Goal: Task Accomplishment & Management: Use online tool/utility

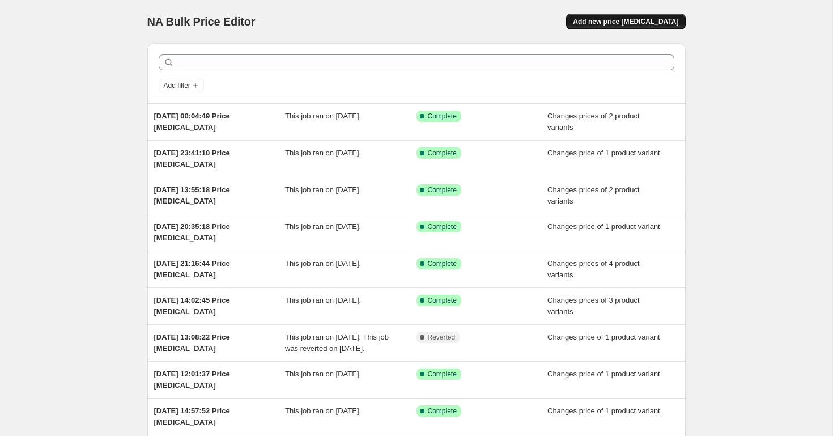
click at [605, 27] on button "Add new price [MEDICAL_DATA]" at bounding box center [625, 22] width 119 height 16
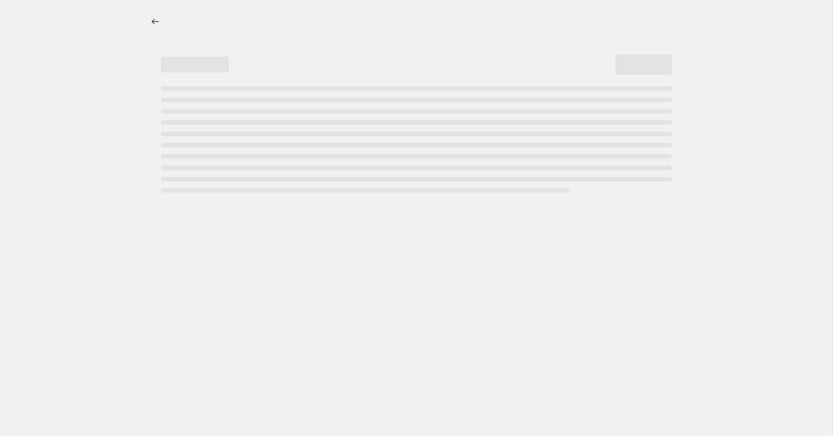
select select "percentage"
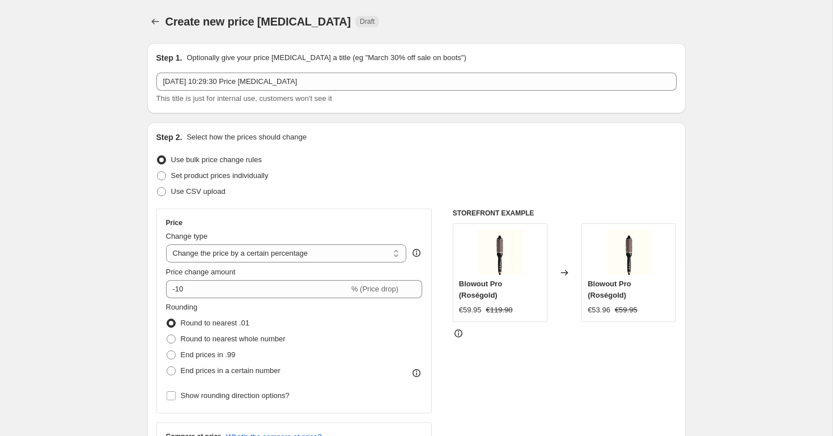
scroll to position [77, 0]
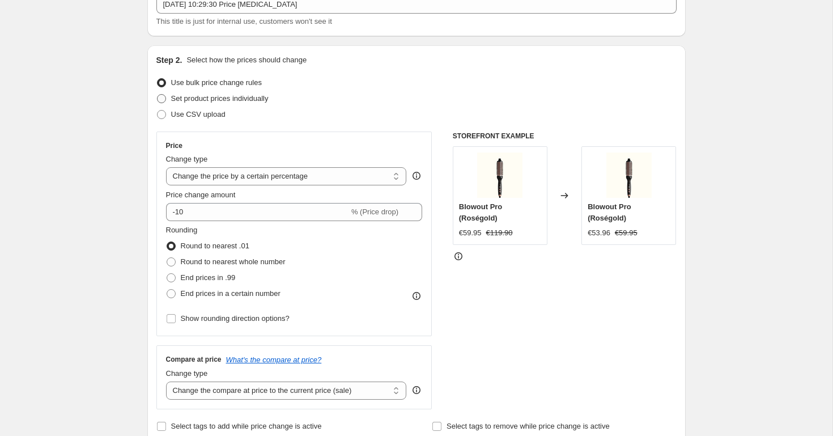
click at [160, 100] on span at bounding box center [161, 98] width 9 height 9
click at [158, 95] on input "Set product prices individually" at bounding box center [157, 94] width 1 height 1
radio input "true"
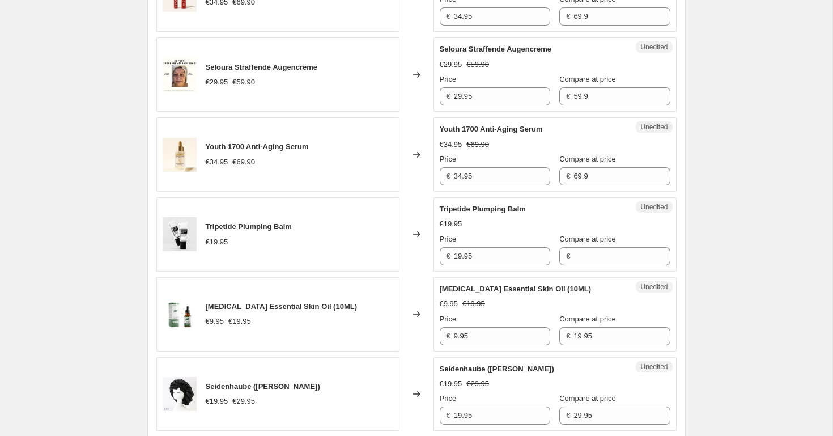
scroll to position [1821, 0]
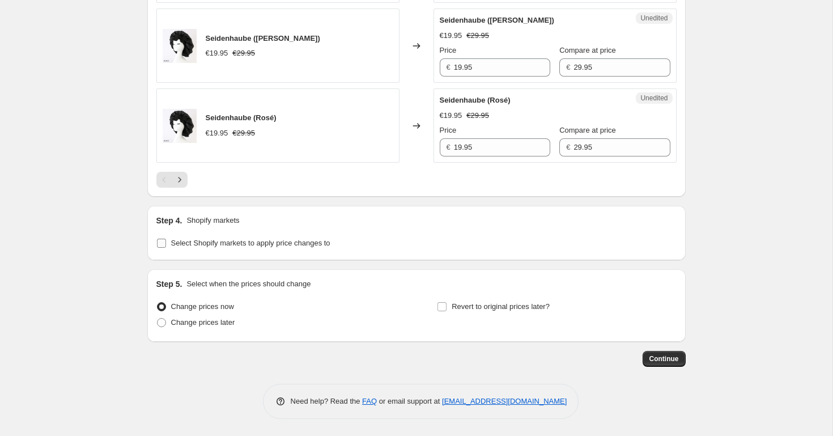
click at [164, 242] on input "Select Shopify markets to apply price changes to" at bounding box center [161, 243] width 9 height 9
checkbox input "true"
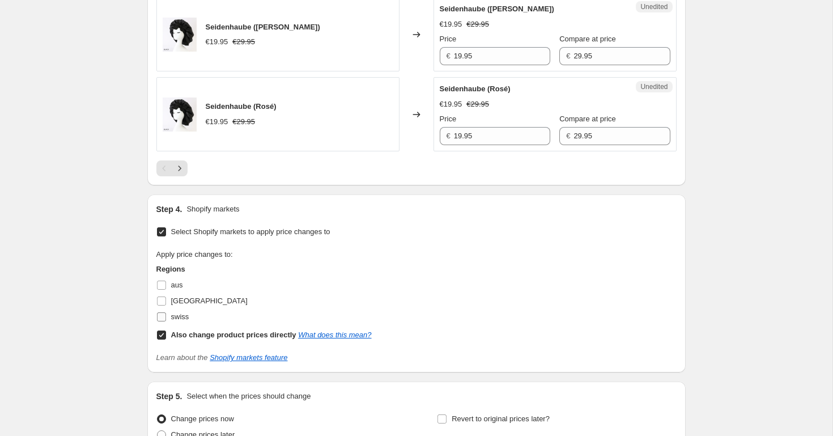
click at [168, 325] on label "swiss" at bounding box center [172, 317] width 33 height 16
click at [166, 321] on input "swiss" at bounding box center [161, 316] width 9 height 9
checkbox input "true"
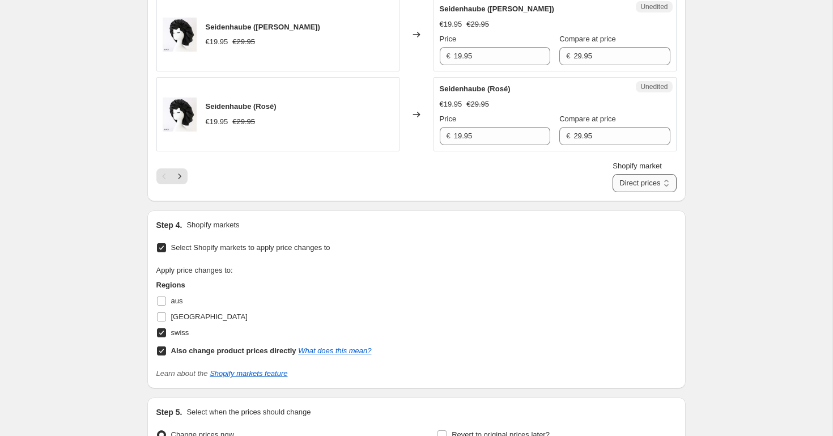
click at [642, 192] on select "Direct prices swiss" at bounding box center [644, 183] width 63 height 18
select select "32555597871"
click at [623, 174] on select "Direct prices swiss" at bounding box center [644, 183] width 63 height 18
click at [180, 175] on icon "Next" at bounding box center [179, 176] width 11 height 11
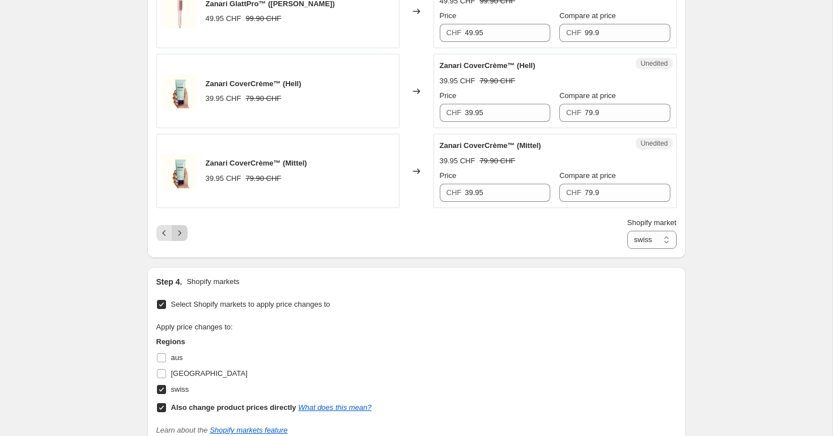
click at [179, 227] on icon "Next" at bounding box center [179, 232] width 11 height 11
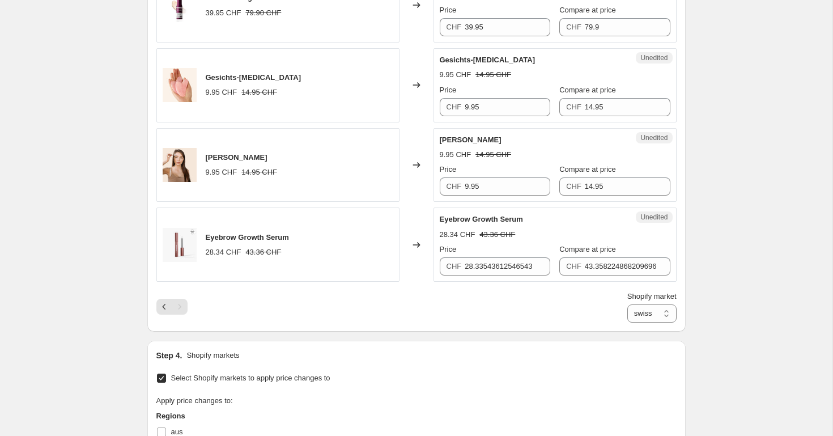
scroll to position [930, 0]
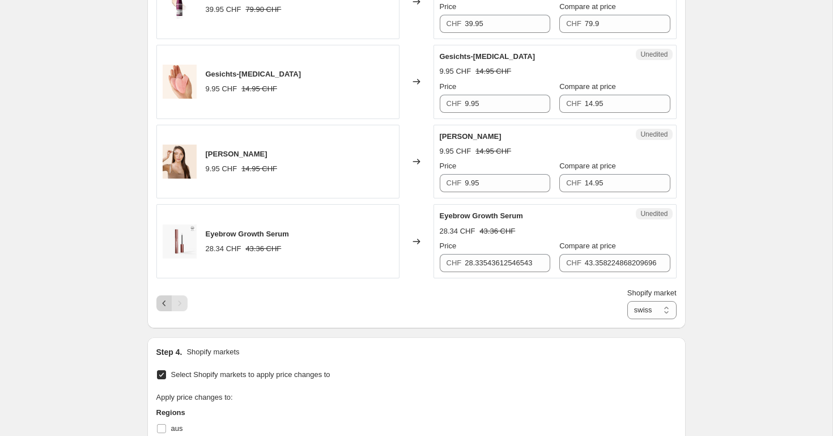
click at [165, 298] on icon "Previous" at bounding box center [164, 303] width 11 height 11
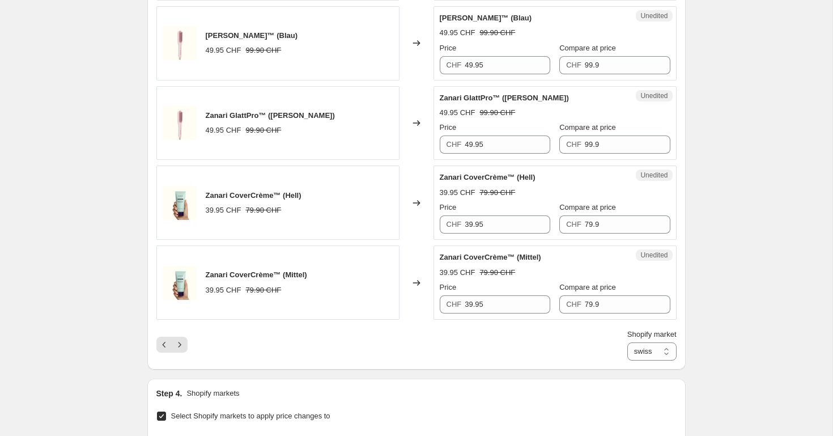
scroll to position [1747, 0]
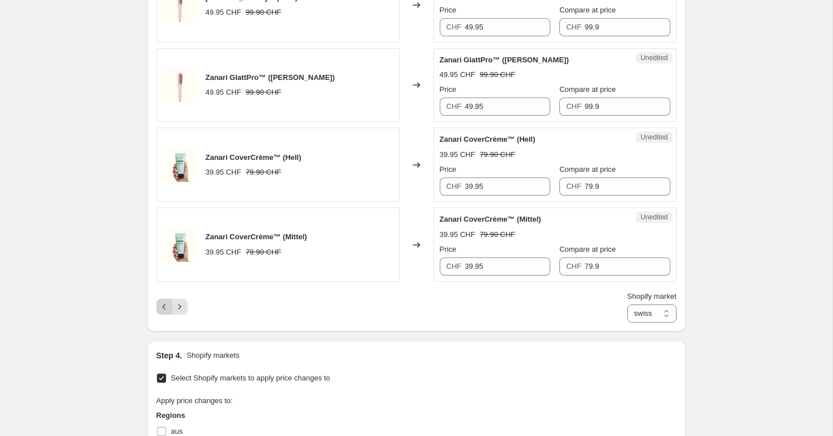
click at [161, 301] on icon "Previous" at bounding box center [164, 306] width 11 height 11
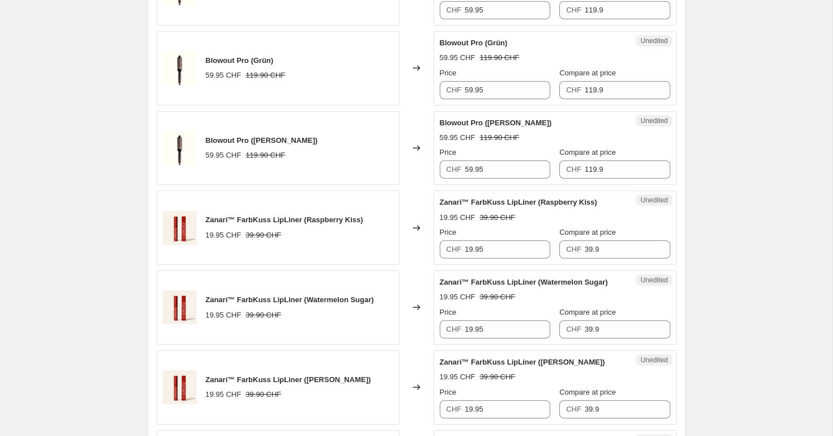
scroll to position [593, 0]
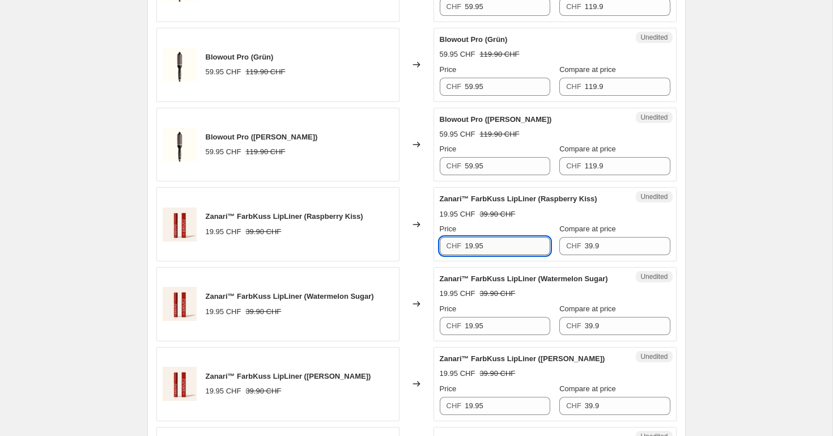
click at [491, 247] on input "19.95" at bounding box center [508, 246] width 86 height 18
click at [483, 240] on input "34.95" at bounding box center [508, 246] width 86 height 18
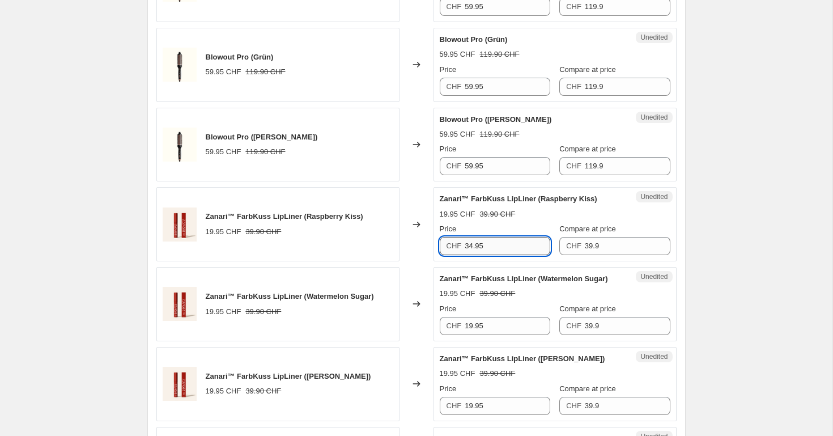
click at [483, 240] on input "34.95" at bounding box center [508, 246] width 86 height 18
type input "34.95"
click at [479, 324] on input "19.95" at bounding box center [508, 326] width 86 height 18
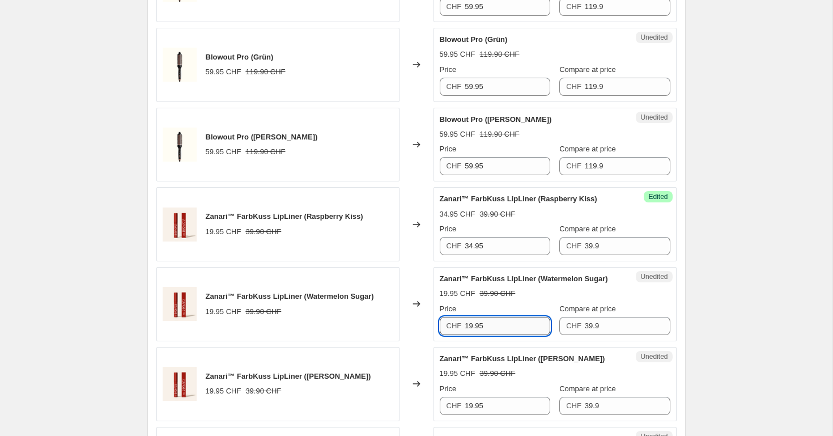
click at [479, 324] on input "19.95" at bounding box center [508, 326] width 86 height 18
paste input "34"
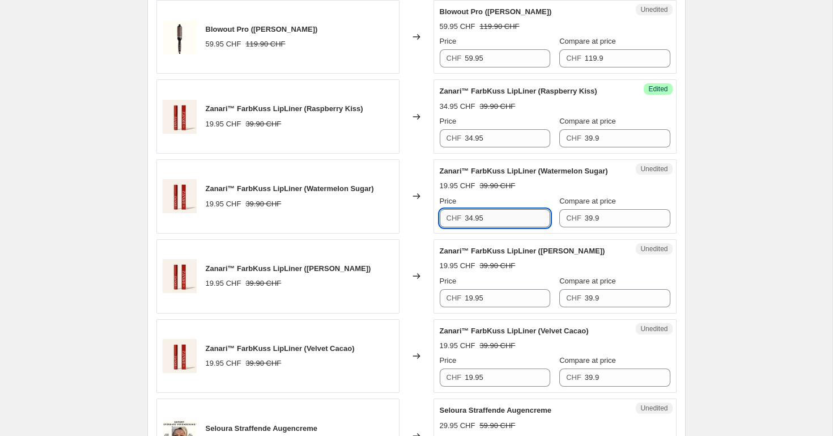
scroll to position [705, 0]
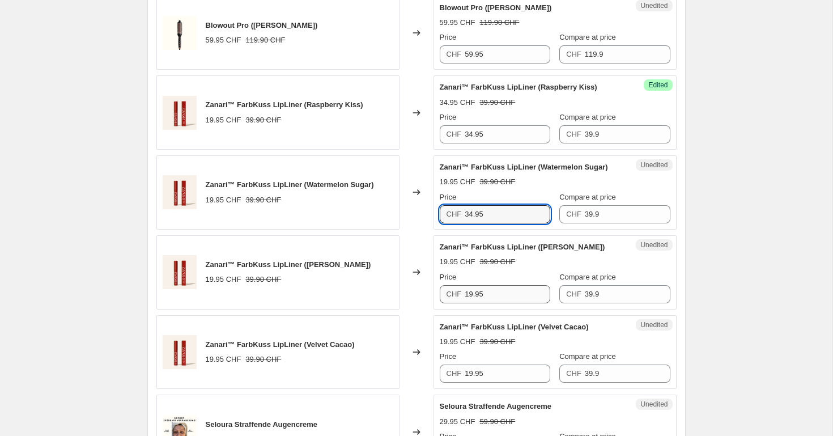
type input "34.95"
click at [478, 299] on input "19.95" at bounding box center [508, 294] width 86 height 18
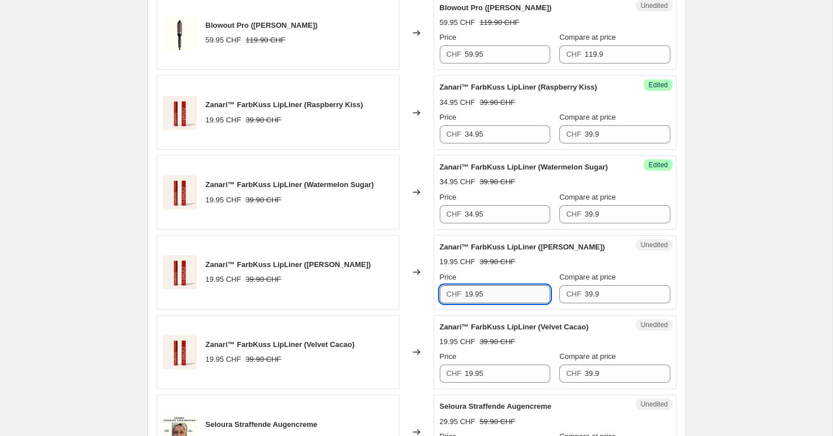
click at [478, 299] on input "19.95" at bounding box center [508, 294] width 86 height 18
paste input "34"
type input "34.95"
click at [476, 377] on input "19.95" at bounding box center [508, 373] width 86 height 18
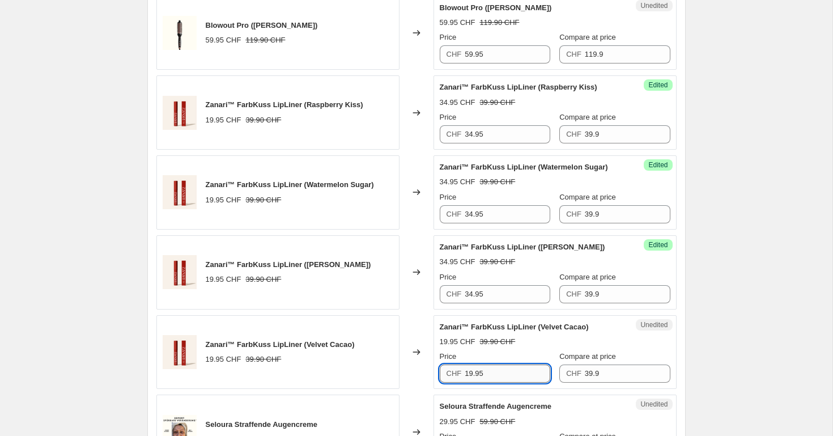
click at [476, 377] on input "19.95" at bounding box center [508, 373] width 86 height 18
paste input "34"
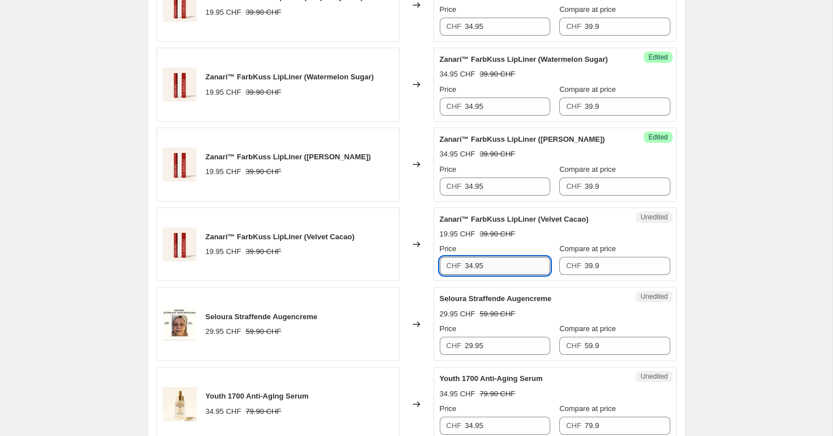
scroll to position [792, 0]
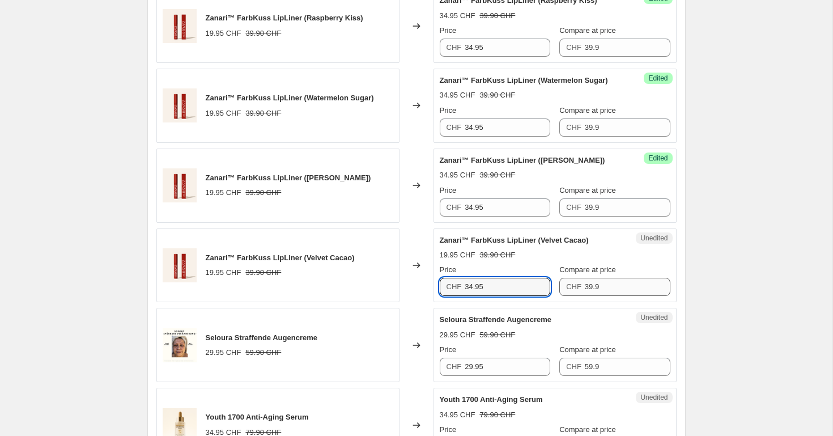
type input "34.95"
click at [595, 290] on input "39.9" at bounding box center [628, 287] width 86 height 18
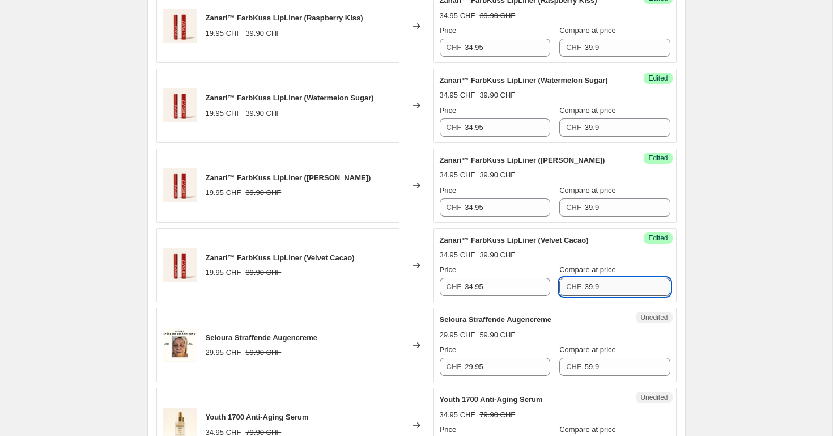
click at [595, 290] on input "39.9" at bounding box center [628, 287] width 86 height 18
click at [595, 286] on input "69.90" at bounding box center [628, 287] width 86 height 18
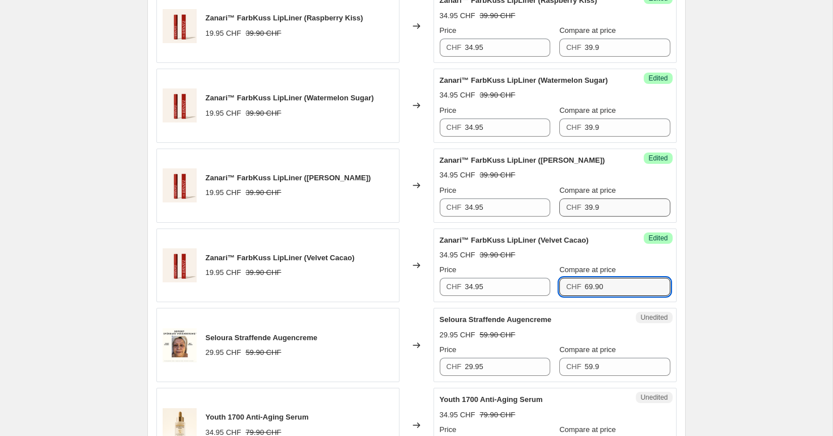
type input "69.90"
click at [596, 205] on input "39.9" at bounding box center [628, 207] width 86 height 18
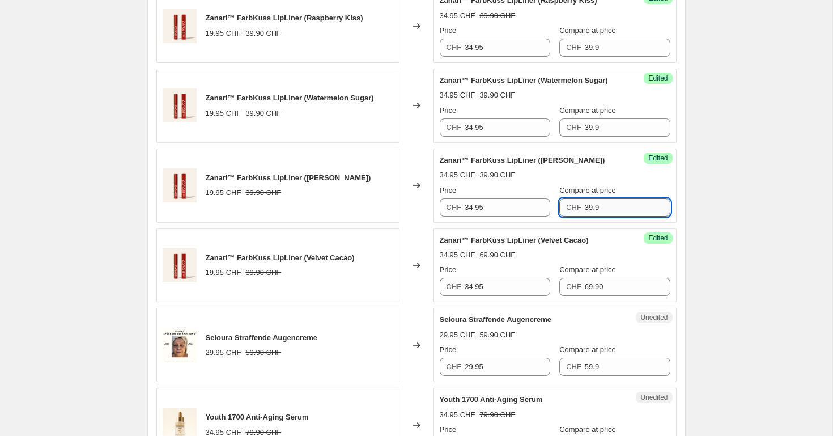
click at [596, 205] on input "39.9" at bounding box center [628, 207] width 86 height 18
paste input "69.90"
type input "69.90"
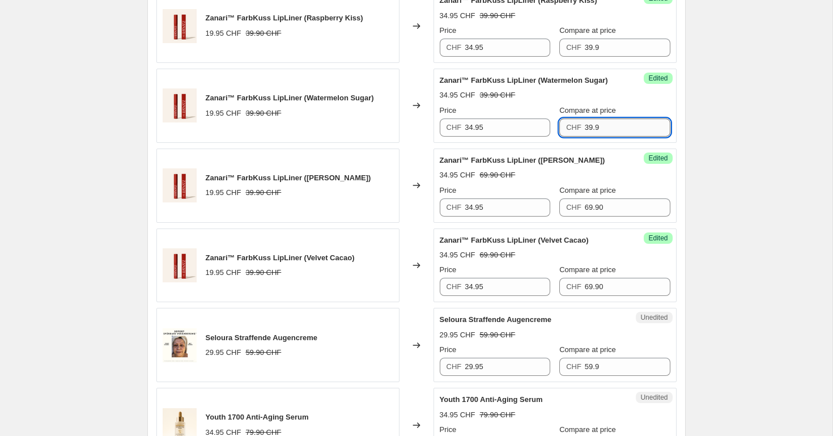
click at [591, 126] on input "39.9" at bounding box center [628, 127] width 86 height 18
paste input "69.90"
type input "69.90"
click at [589, 53] on input "39.9" at bounding box center [628, 48] width 86 height 18
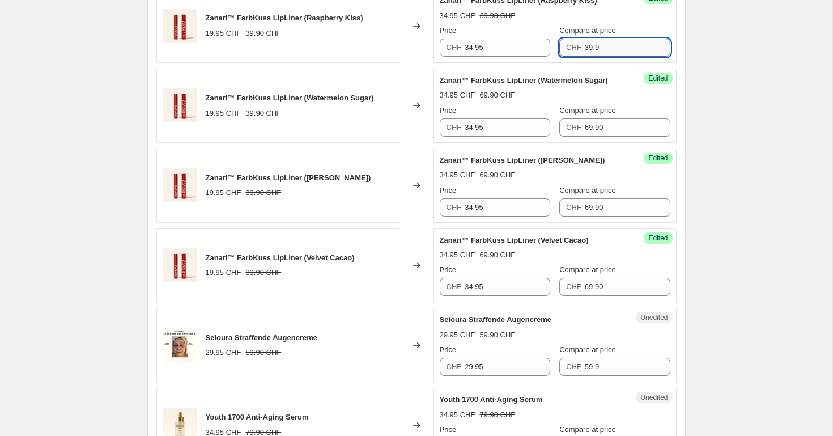
click at [589, 53] on input "39.9" at bounding box center [628, 48] width 86 height 18
paste input "69.90"
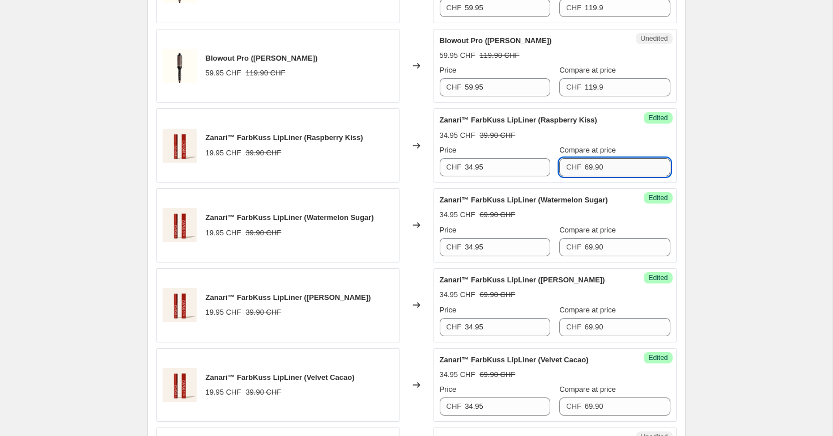
scroll to position [671, 0]
type input "69.90"
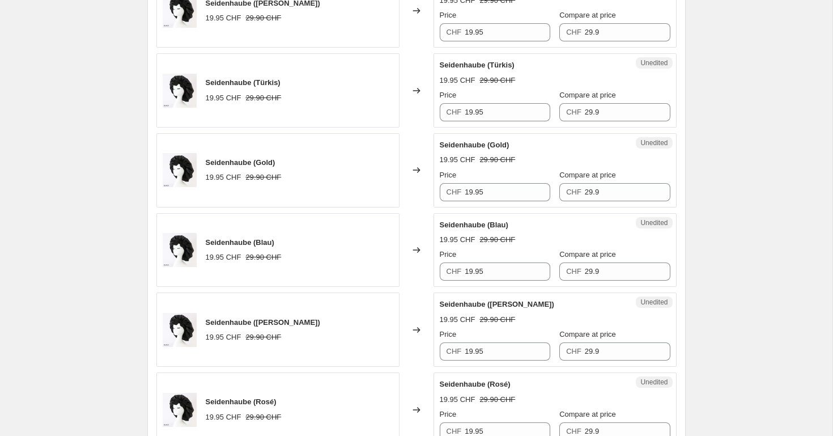
scroll to position [1949, 0]
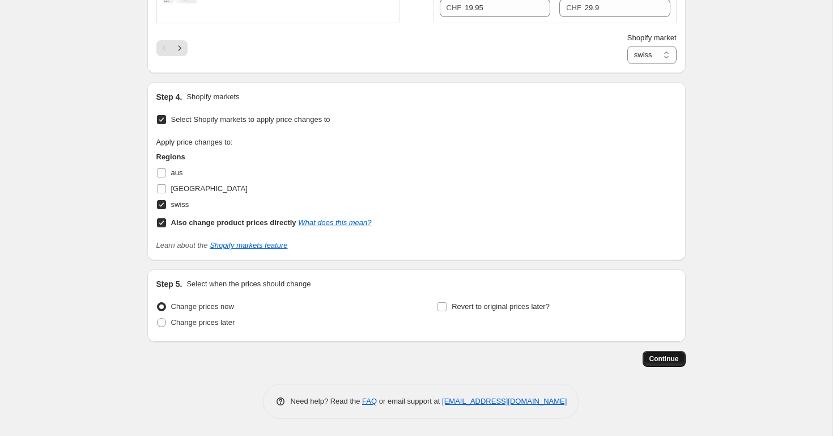
click at [656, 363] on button "Continue" at bounding box center [664, 359] width 43 height 16
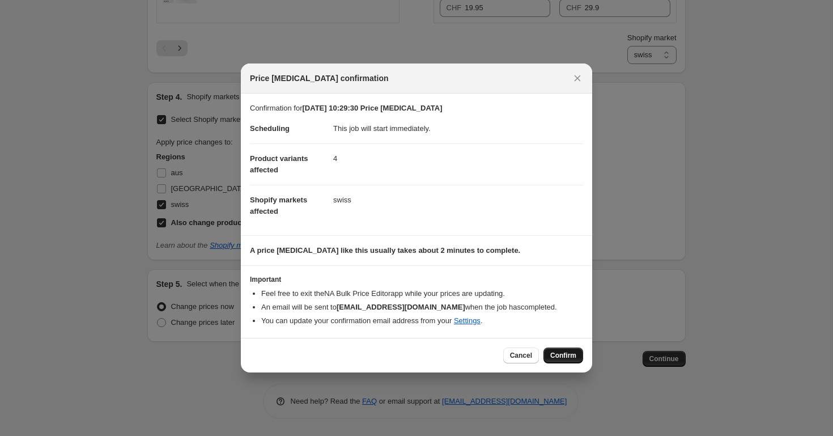
click at [569, 353] on span "Confirm" at bounding box center [563, 355] width 26 height 9
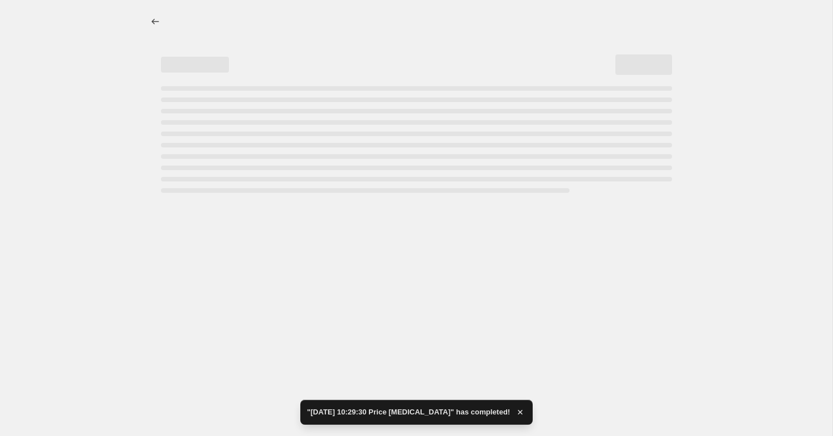
select select "32555597871"
